Goal: Task Accomplishment & Management: Manage account settings

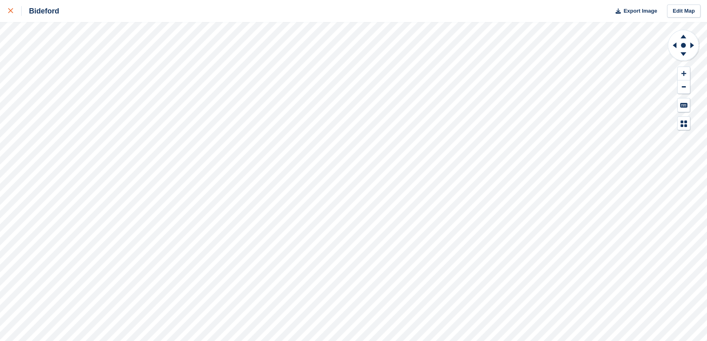
click at [13, 9] on div at bounding box center [14, 11] width 13 height 10
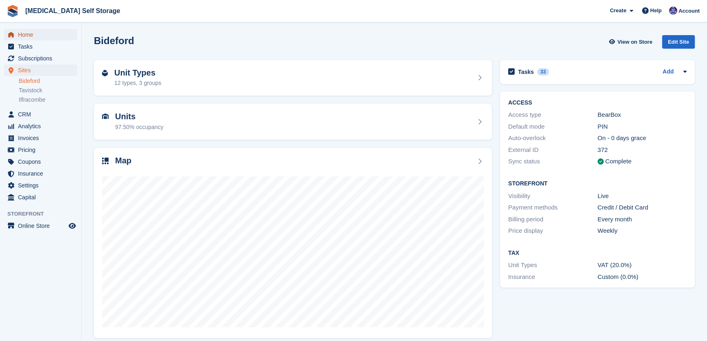
click at [29, 33] on span "Home" at bounding box center [42, 34] width 49 height 11
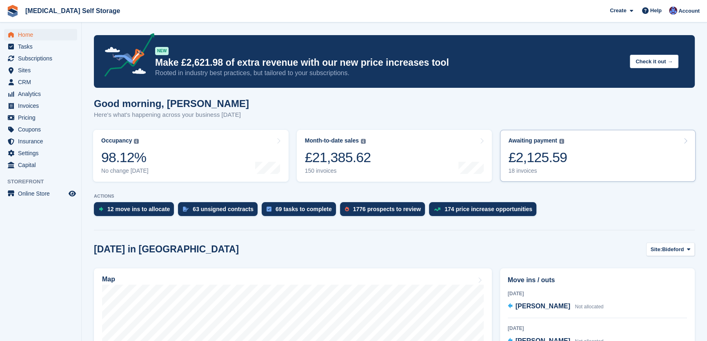
click at [524, 170] on div "18 invoices" at bounding box center [538, 170] width 59 height 7
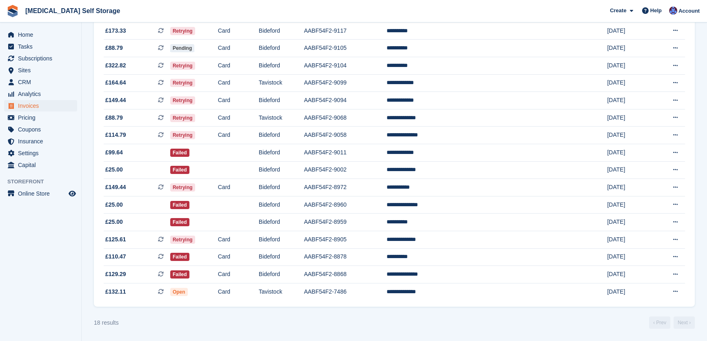
scroll to position [117, 0]
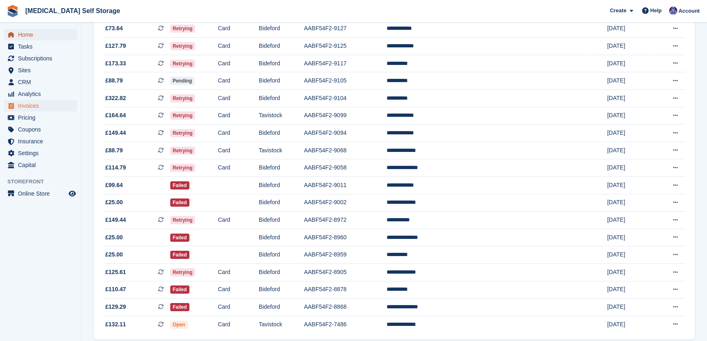
click at [44, 32] on span "Home" at bounding box center [42, 34] width 49 height 11
